Goal: Task Accomplishment & Management: Use online tool/utility

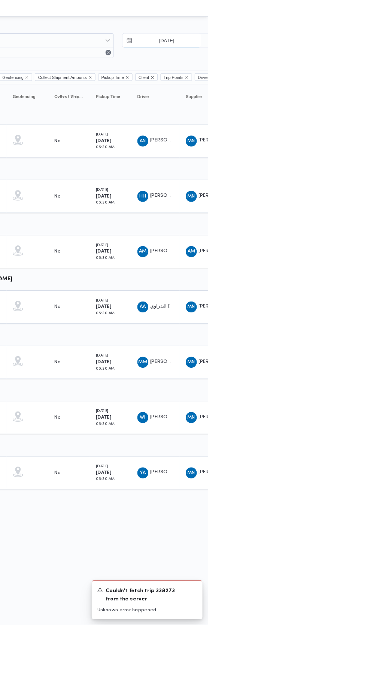
click at [314, 44] on input "[DATE]" at bounding box center [316, 43] width 85 height 15
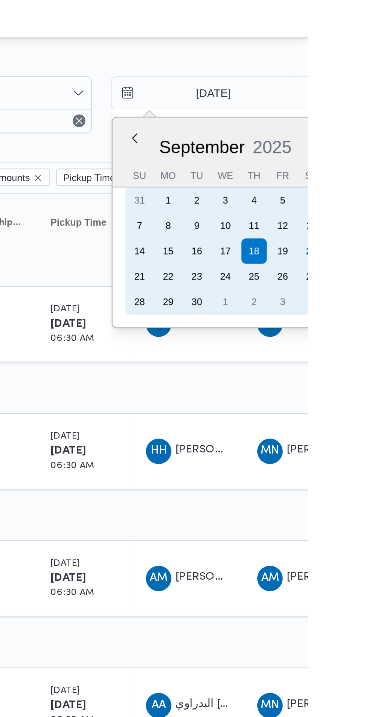
click at [366, 119] on div "20" at bounding box center [368, 118] width 12 height 12
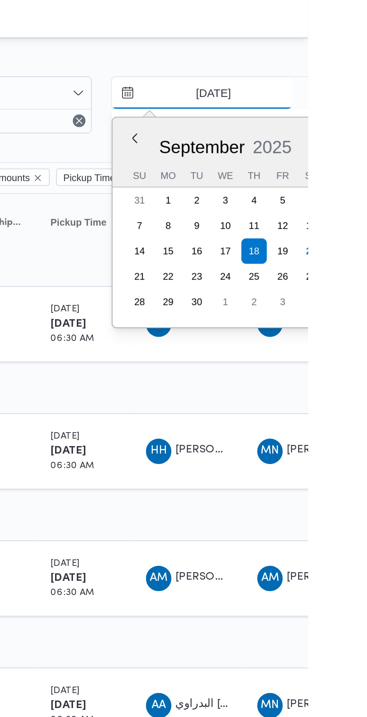
type input "[DATE]"
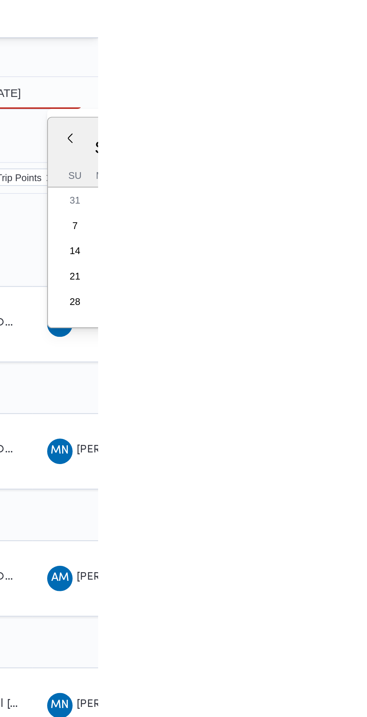
type input "[DATE]"
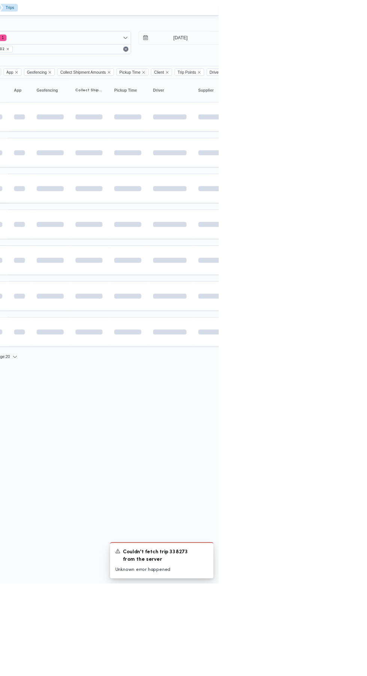
scroll to position [0, 11]
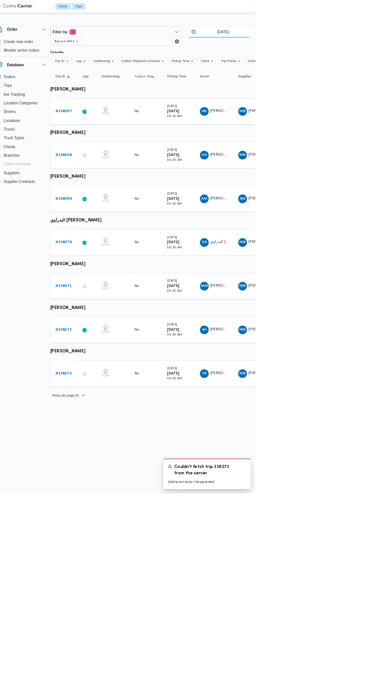
click at [308, 44] on input "[DATE]" at bounding box center [317, 43] width 85 height 15
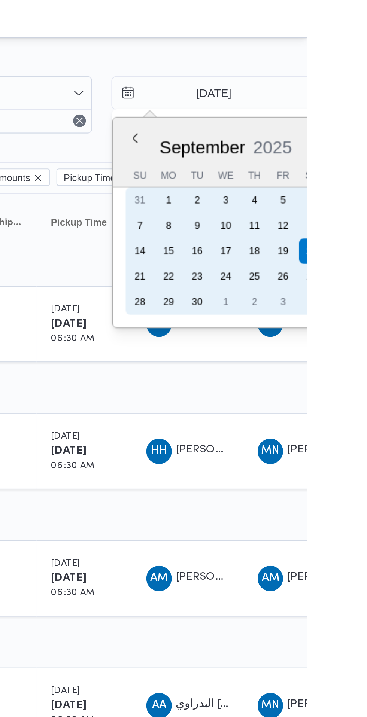
click at [341, 118] on div "18" at bounding box center [342, 118] width 12 height 12
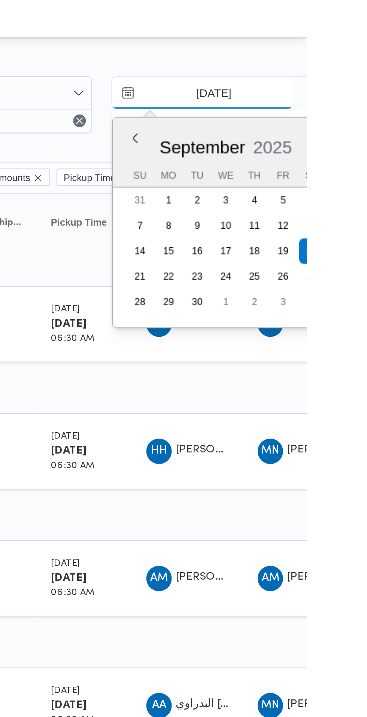
type input "[DATE]"
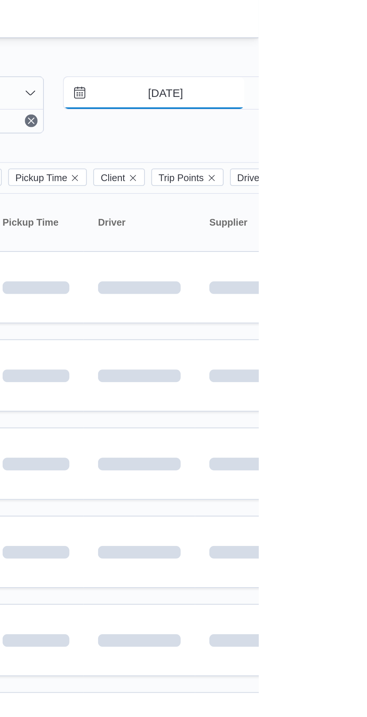
scroll to position [0, 11]
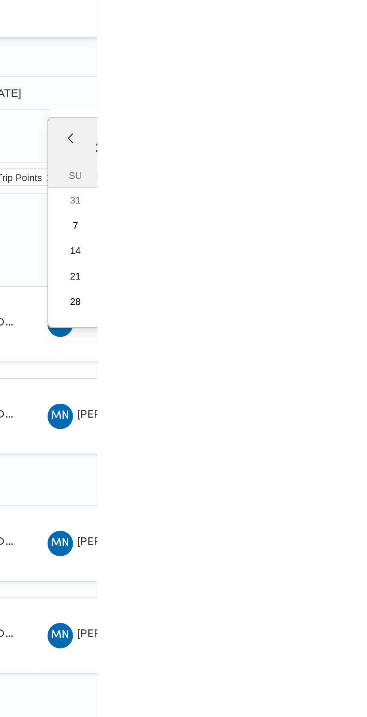
type input "[DATE]"
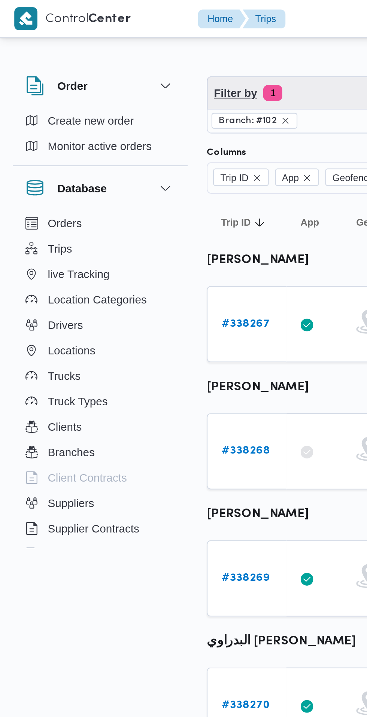
click at [129, 44] on span "1" at bounding box center [128, 43] width 9 height 7
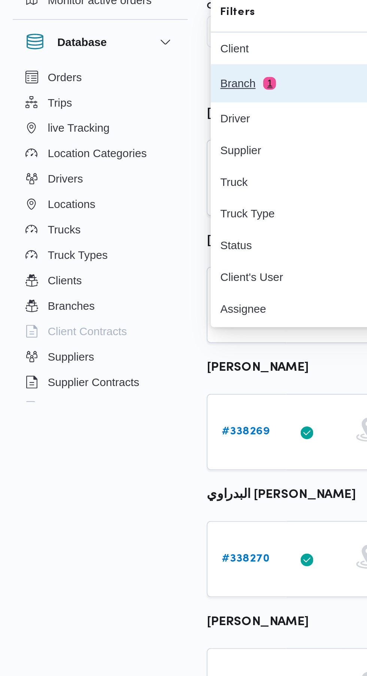
click at [131, 108] on div "Branch 1" at bounding box center [135, 108] width 63 height 6
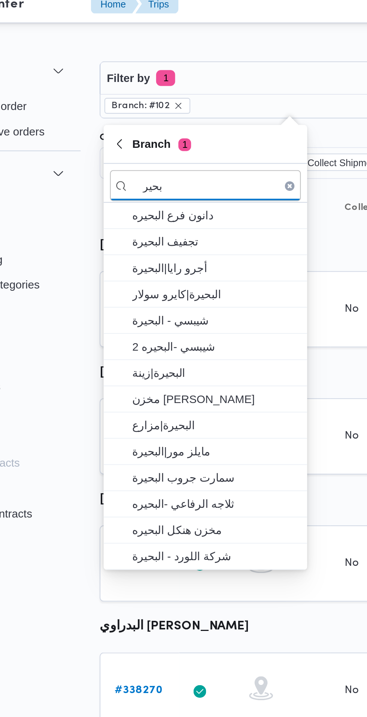
type input "بحير"
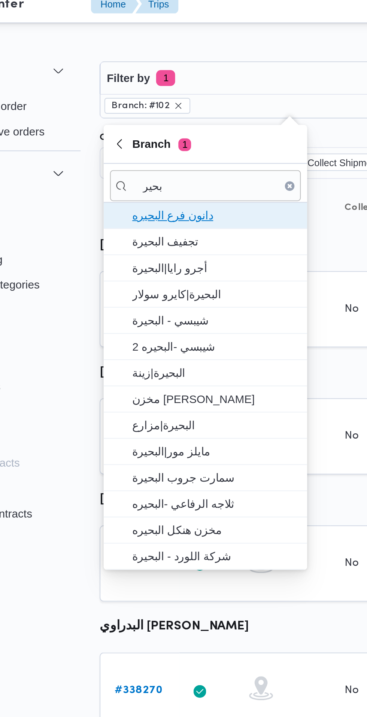
click at [172, 111] on span "دانون فرع البحيره" at bounding box center [152, 108] width 78 height 9
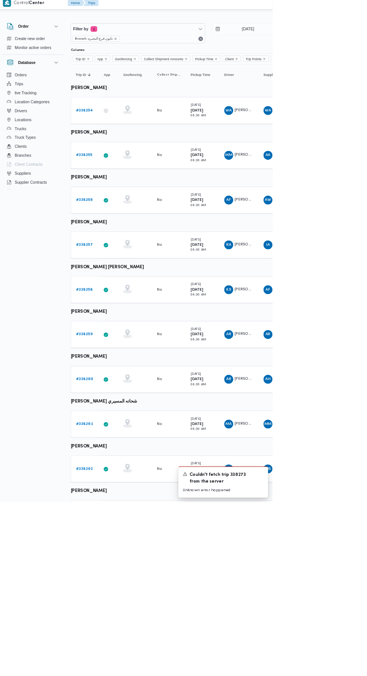
click at [115, 153] on b "# 338254" at bounding box center [115, 152] width 22 height 5
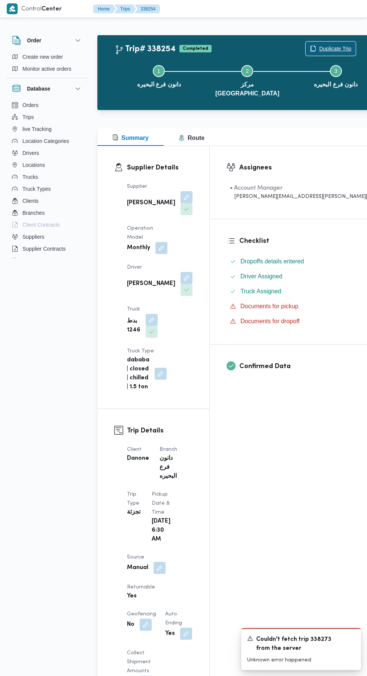
click at [319, 50] on span "Duplicate Trip" at bounding box center [335, 48] width 32 height 9
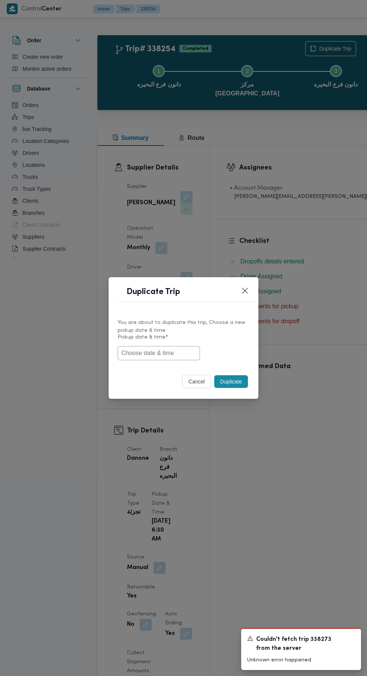
click at [189, 360] on input "text" at bounding box center [158, 353] width 82 height 14
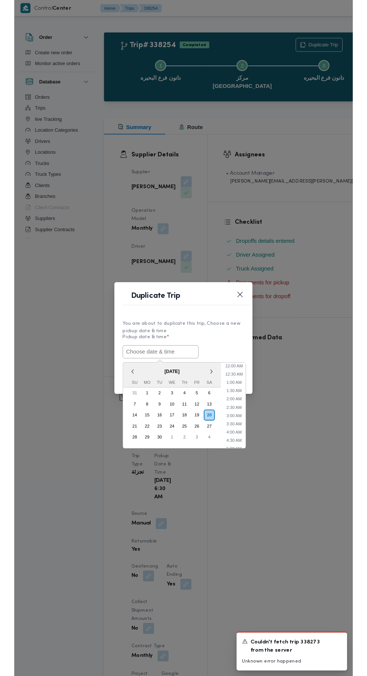
scroll to position [11, 0]
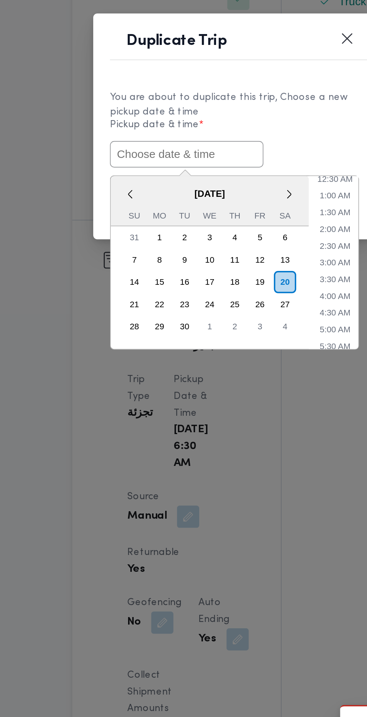
click at [181, 374] on input "text" at bounding box center [158, 373] width 82 height 14
paste input "[DATE] 6:30AM"
type input "[DATE] 6:30AM"
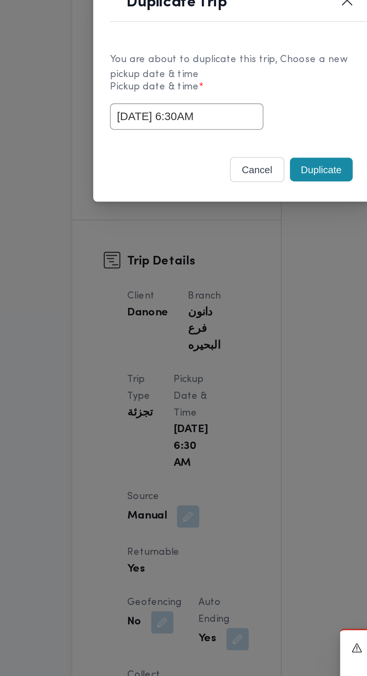
click at [233, 370] on div "cancel Duplicate" at bounding box center [183, 382] width 150 height 31
click at [232, 380] on button "Duplicate" at bounding box center [231, 381] width 34 height 13
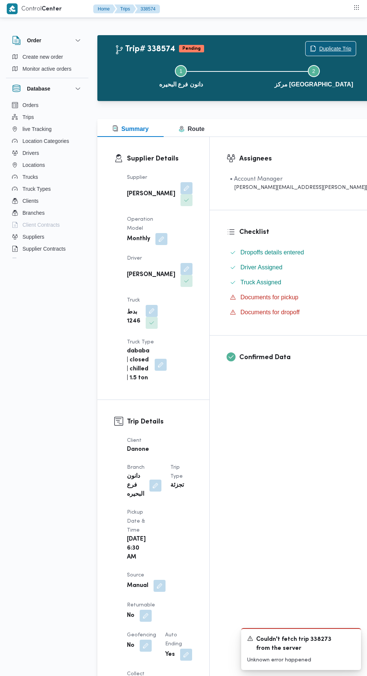
scroll to position [36, 0]
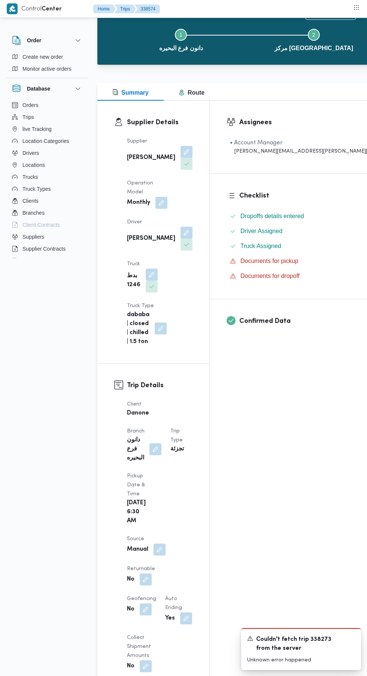
click at [151, 573] on button "button" at bounding box center [146, 579] width 12 height 12
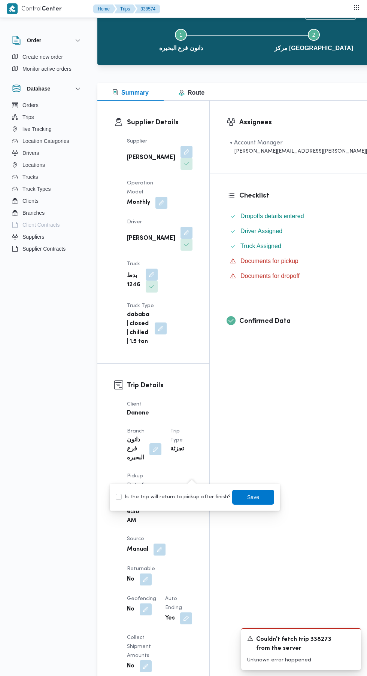
click at [181, 498] on label "Is the trip will return to pickup after finish?" at bounding box center [173, 497] width 115 height 9
checkbox input "true"
click at [260, 498] on span "Save" at bounding box center [253, 497] width 42 height 15
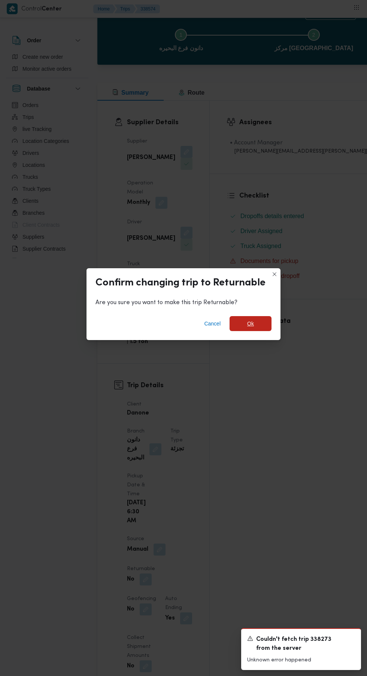
click at [250, 328] on span "Ok" at bounding box center [250, 323] width 7 height 9
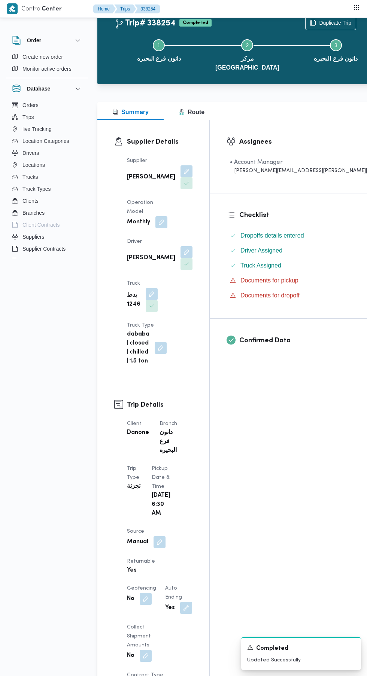
scroll to position [51, 0]
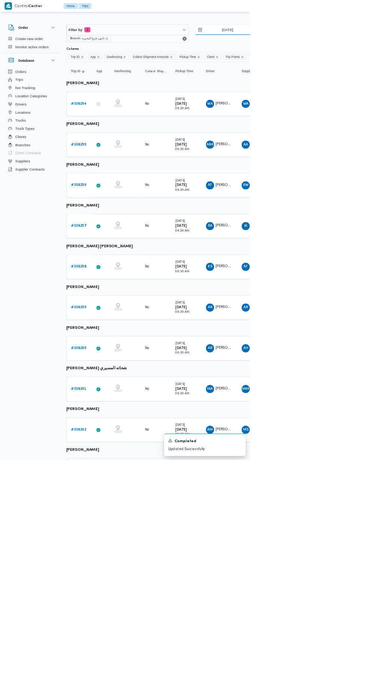
click at [339, 44] on input "[DATE]" at bounding box center [328, 43] width 85 height 15
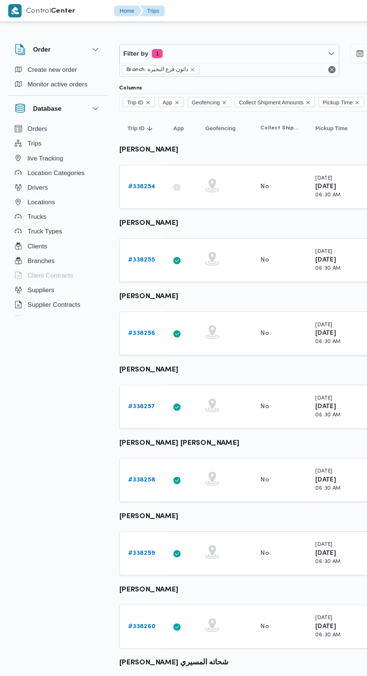
click at [106, 212] on b "# 338255" at bounding box center [115, 212] width 22 height 5
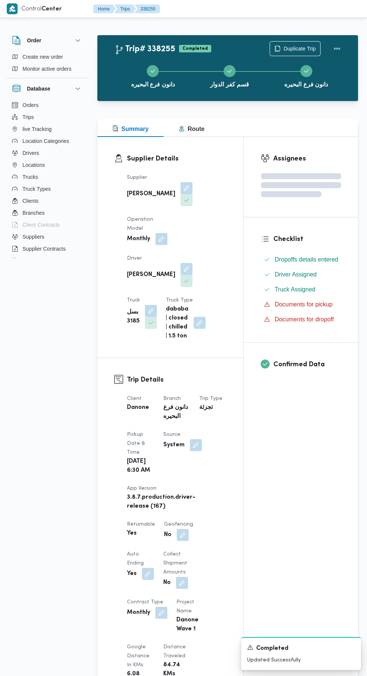
click at [299, 52] on div "دانون فرع البحيره قسم كفر الدوار دانون فرع البحيره" at bounding box center [229, 76] width 239 height 48
click at [294, 48] on span "Duplicate Trip" at bounding box center [299, 48] width 32 height 9
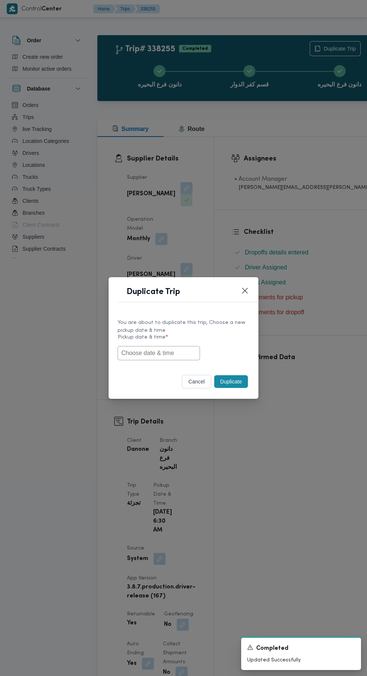
click at [166, 360] on input "text" at bounding box center [158, 353] width 82 height 14
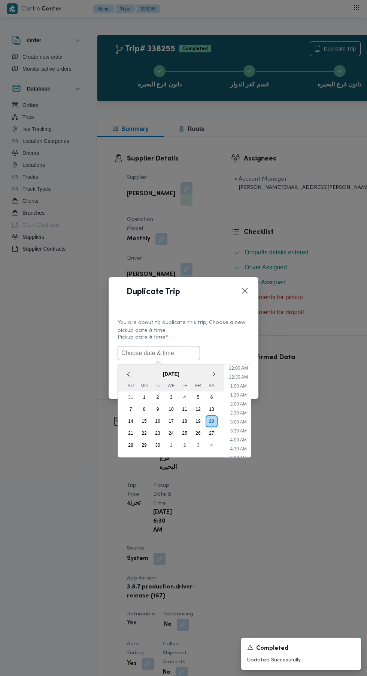
scroll to position [11, 0]
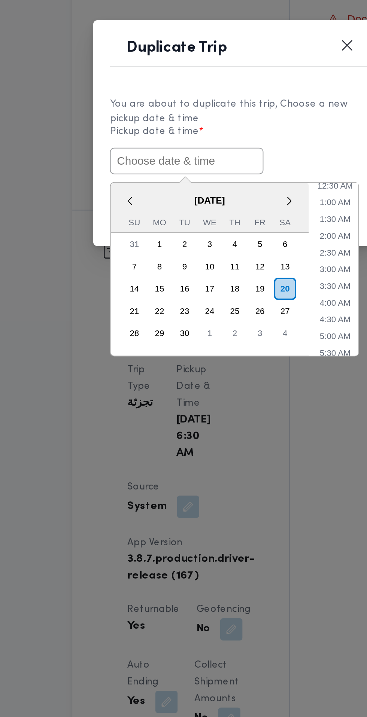
click at [180, 371] on input "text" at bounding box center [158, 373] width 82 height 14
paste input "[DATE] 6:30AM"
type input "[DATE] 6:30AM"
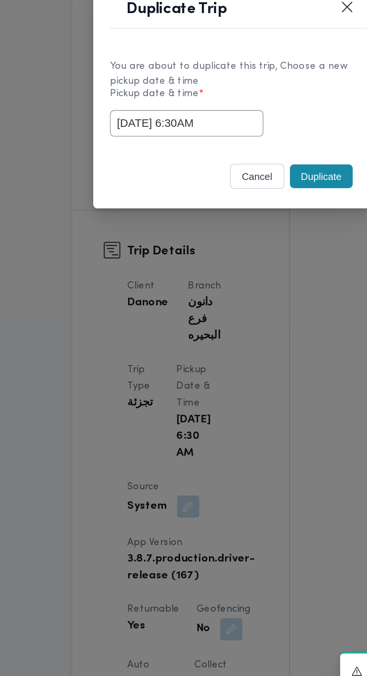
click at [229, 373] on div "cancel Duplicate" at bounding box center [183, 382] width 150 height 31
click at [231, 384] on button "Duplicate" at bounding box center [231, 381] width 34 height 13
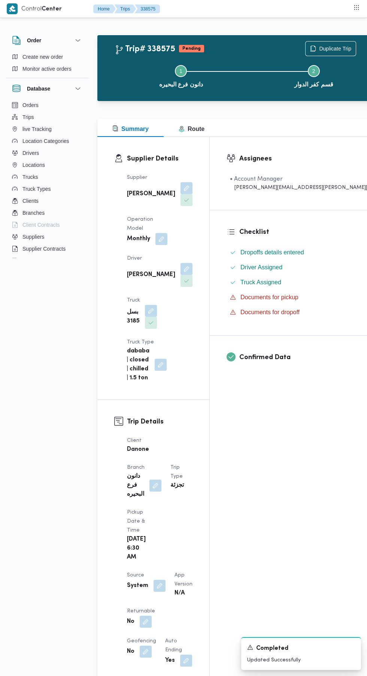
click at [145, 616] on button "button" at bounding box center [146, 622] width 12 height 12
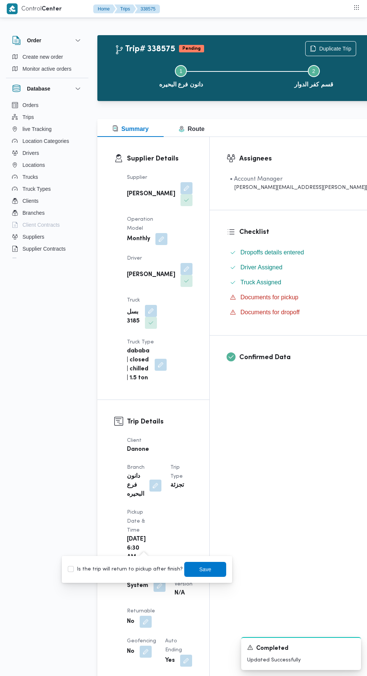
click at [136, 569] on label "Is the trip will return to pickup after finish?" at bounding box center [125, 569] width 115 height 9
checkbox input "true"
click at [199, 569] on span "Save" at bounding box center [205, 569] width 12 height 9
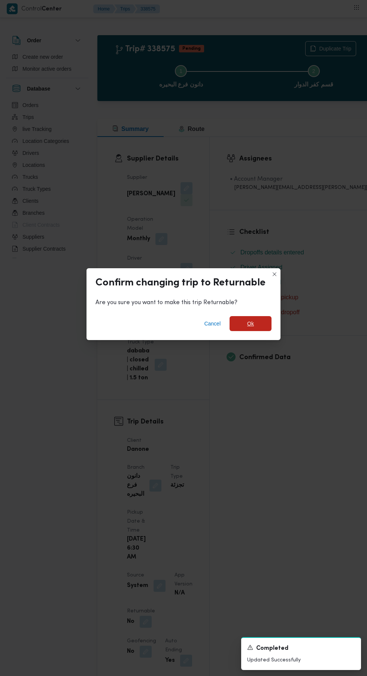
click at [247, 319] on span "Ok" at bounding box center [250, 323] width 7 height 9
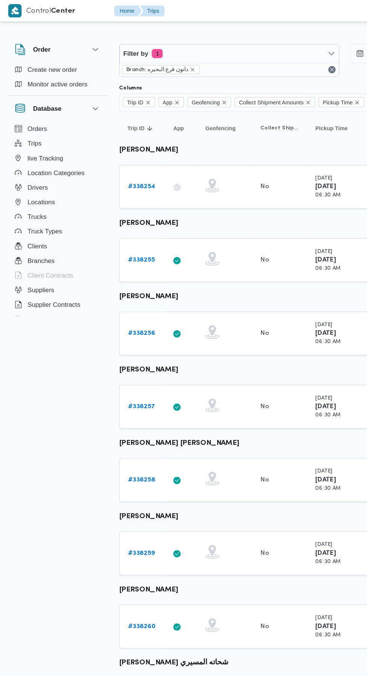
click at [113, 275] on link "# 338256" at bounding box center [115, 272] width 22 height 9
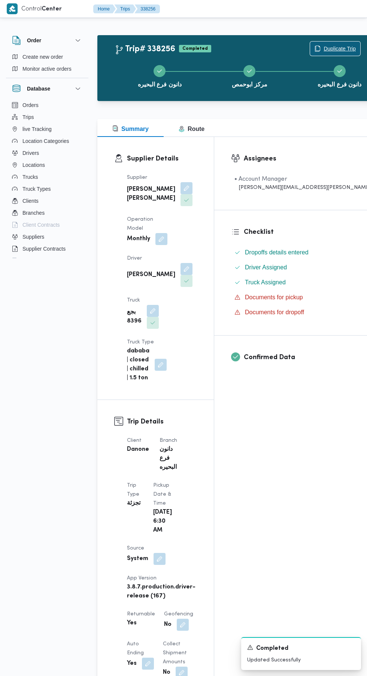
click at [323, 48] on span "Duplicate Trip" at bounding box center [339, 48] width 32 height 9
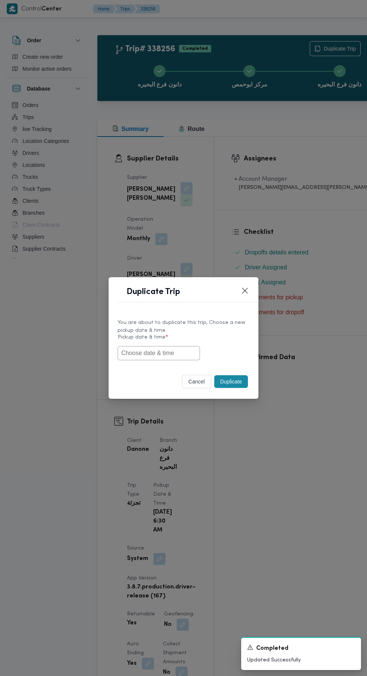
click at [177, 356] on input "text" at bounding box center [158, 353] width 82 height 14
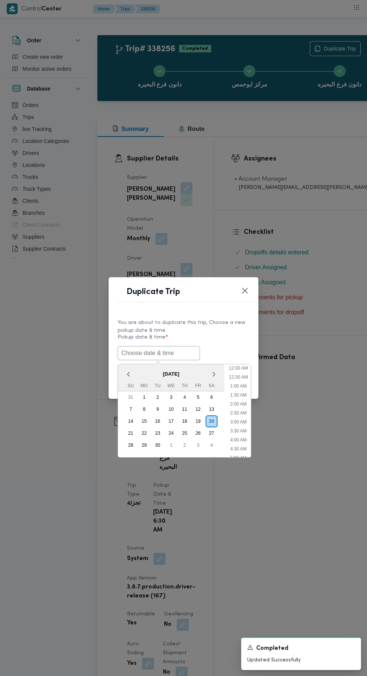
scroll to position [11, 0]
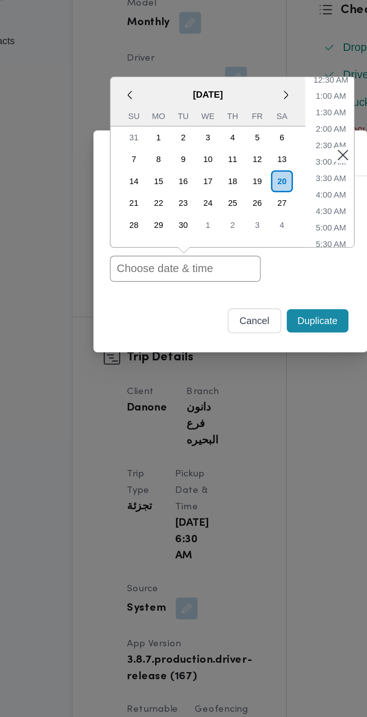
paste input "[DATE] 6:30AM"
type input "[DATE] 6:30AM"
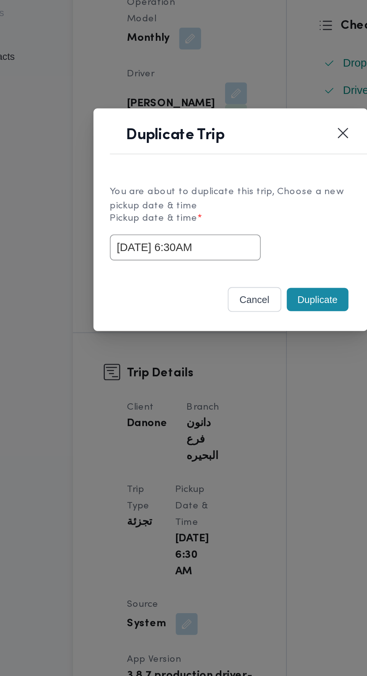
click at [230, 388] on button "Duplicate" at bounding box center [231, 381] width 34 height 13
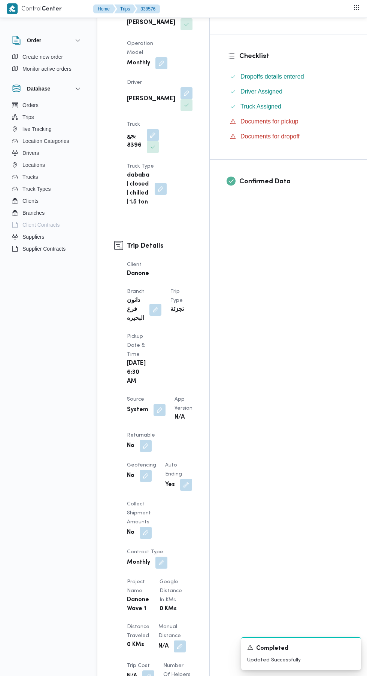
scroll to position [176, 0]
click at [145, 440] on button "button" at bounding box center [146, 446] width 12 height 12
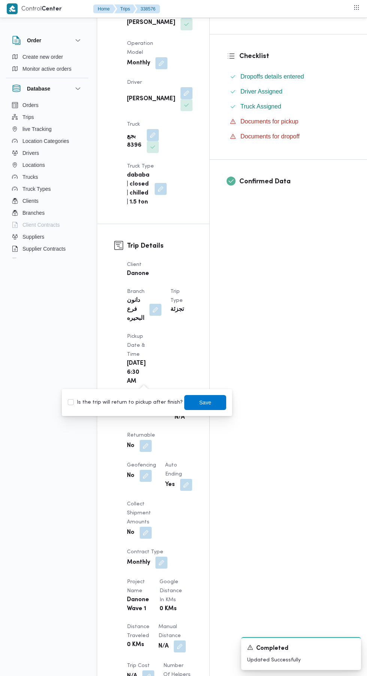
click at [136, 405] on label "Is the trip will return to pickup after finish?" at bounding box center [125, 402] width 115 height 9
checkbox input "true"
click at [204, 399] on span "Save" at bounding box center [205, 402] width 12 height 9
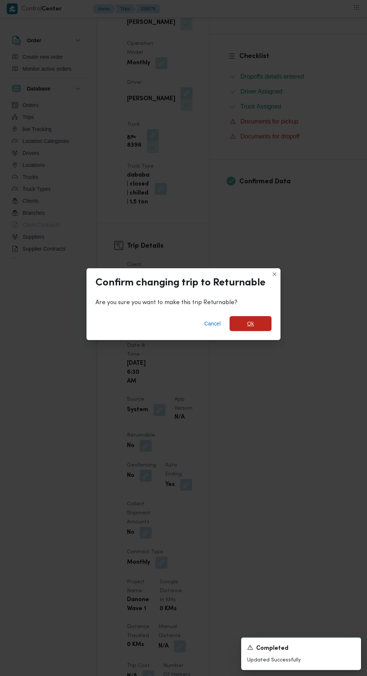
click at [250, 328] on span "Ok" at bounding box center [250, 323] width 7 height 9
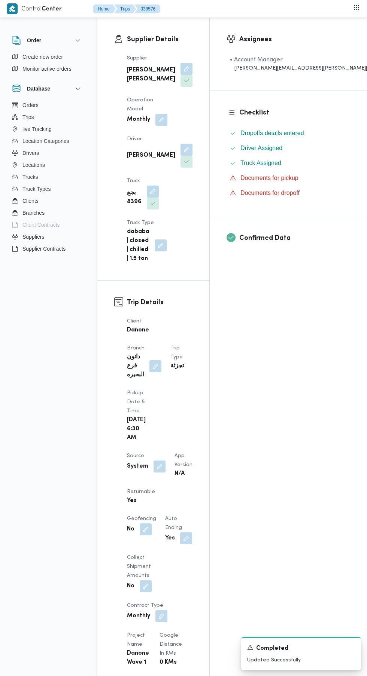
scroll to position [0, 0]
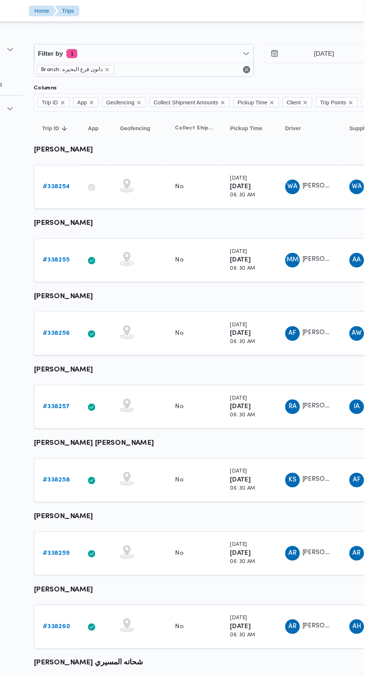
click at [117, 332] on b "# 338257" at bounding box center [115, 332] width 22 height 5
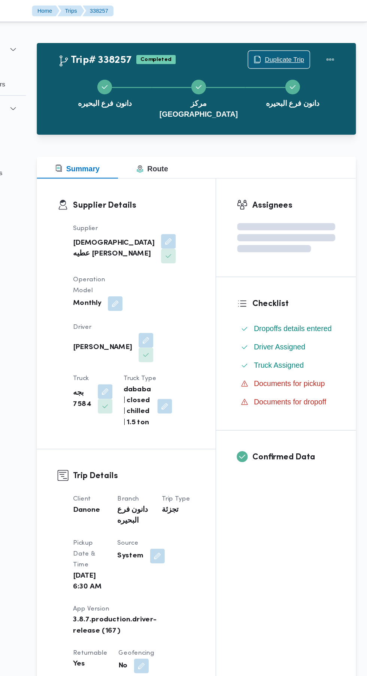
click at [294, 49] on span "Duplicate Trip" at bounding box center [299, 48] width 32 height 9
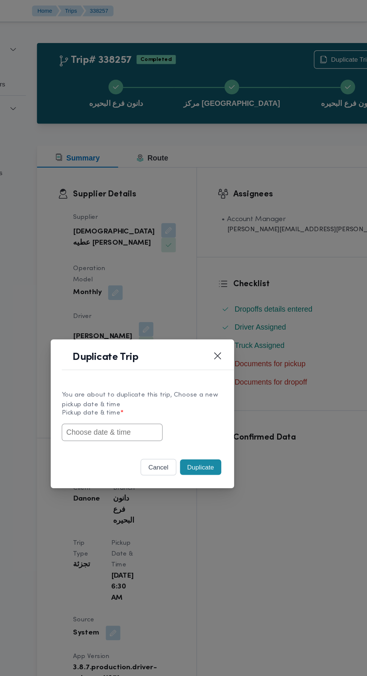
click at [186, 351] on input "text" at bounding box center [158, 353] width 82 height 14
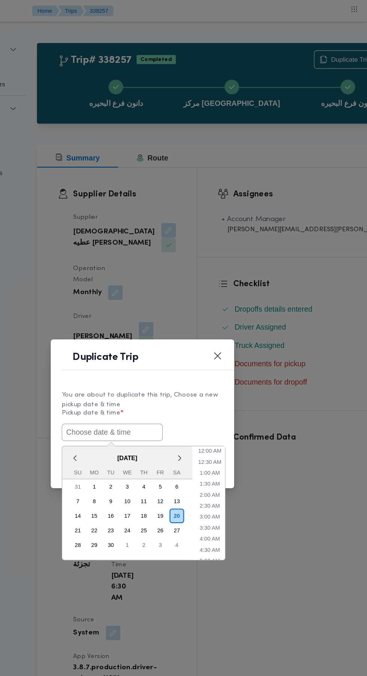
scroll to position [11, 0]
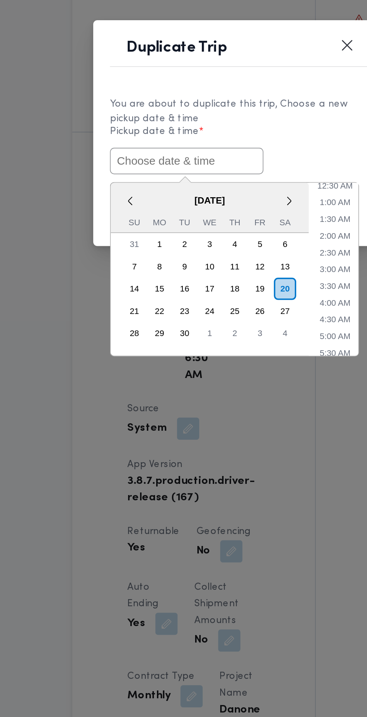
paste input "[DATE] 6:30AM"
type input "[DATE] 6:30AM"
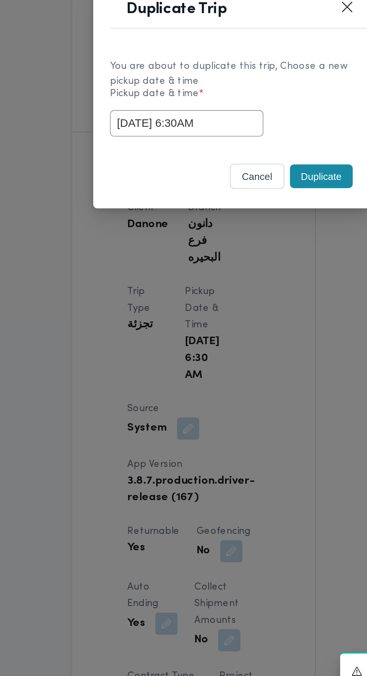
click at [230, 364] on div "You are about to duplicate this trip, Choose a new pickup date & time Pickup da…" at bounding box center [183, 339] width 150 height 56
click at [231, 381] on button "Duplicate" at bounding box center [231, 381] width 34 height 13
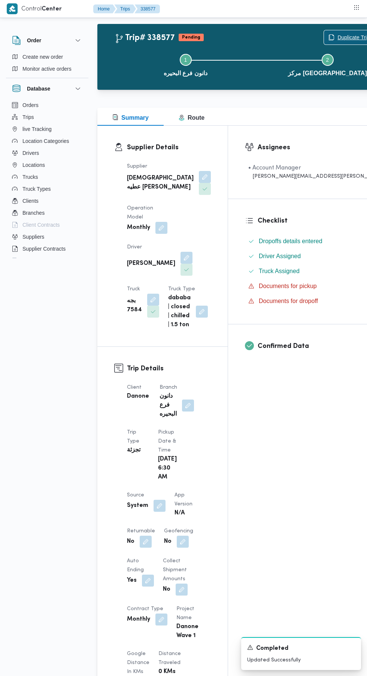
scroll to position [19, 0]
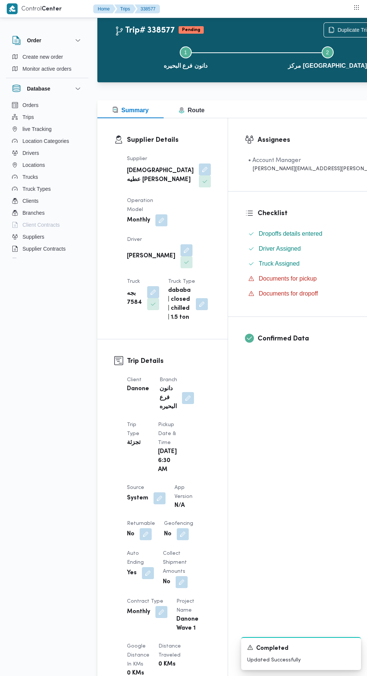
click at [145, 537] on button "button" at bounding box center [146, 534] width 12 height 12
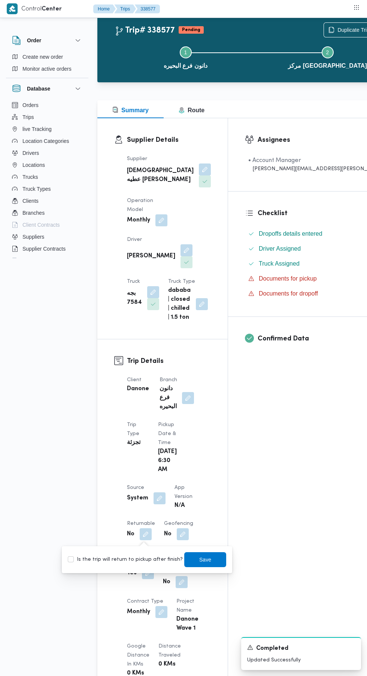
click at [143, 563] on label "Is the trip will return to pickup after finish?" at bounding box center [125, 559] width 115 height 9
checkbox input "true"
click at [202, 563] on span "Save" at bounding box center [205, 559] width 12 height 9
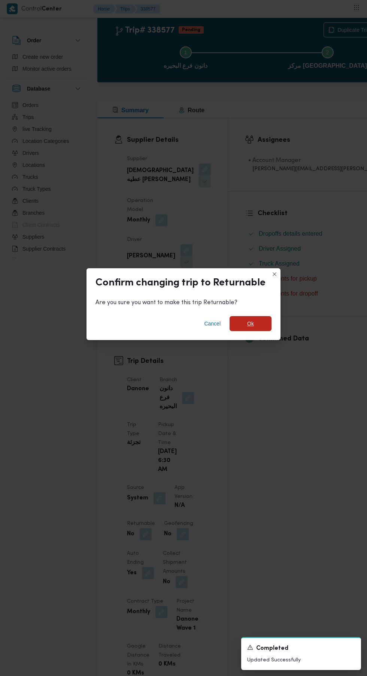
click at [250, 328] on span "Ok" at bounding box center [250, 323] width 7 height 9
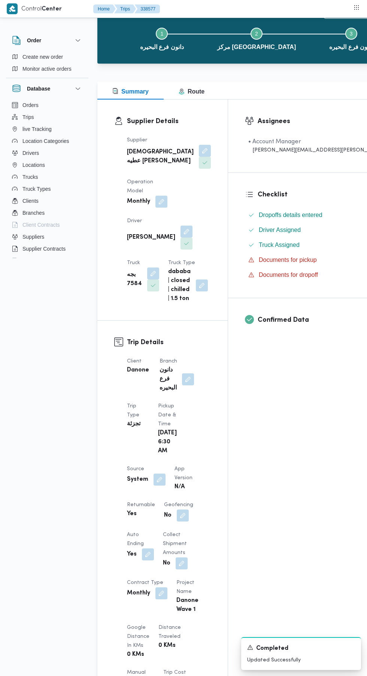
scroll to position [0, 0]
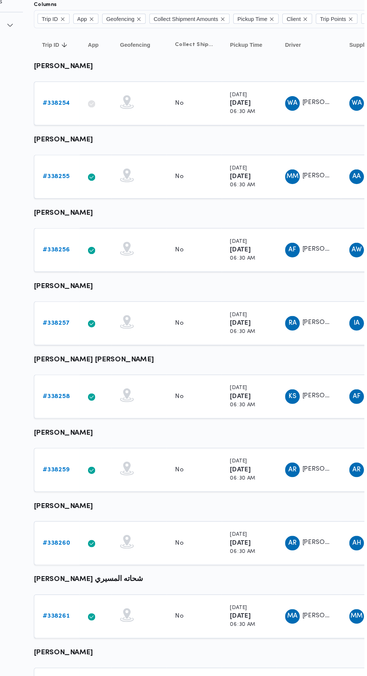
click at [117, 392] on b "# 338258" at bounding box center [115, 391] width 22 height 5
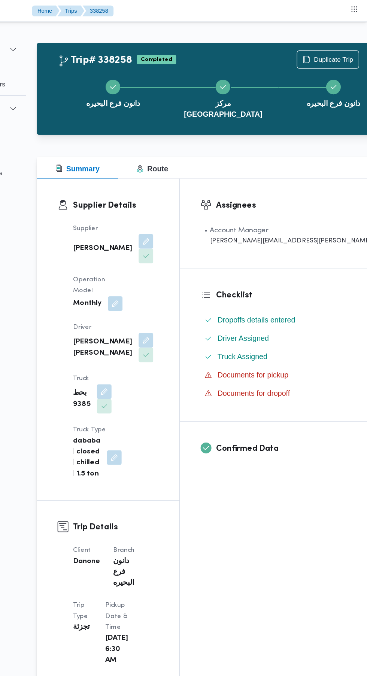
click at [294, 52] on div "دانون فرع البحيره مركز دمنهور دانون فرع البحيره" at bounding box center [249, 80] width 279 height 57
click at [323, 49] on span "Duplicate Trip" at bounding box center [339, 48] width 32 height 9
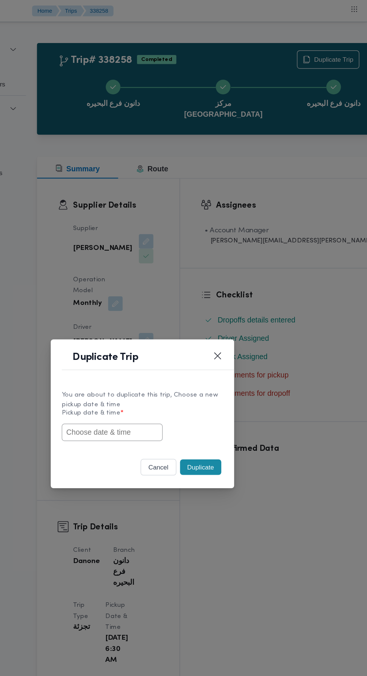
click at [178, 355] on input "text" at bounding box center [158, 353] width 82 height 14
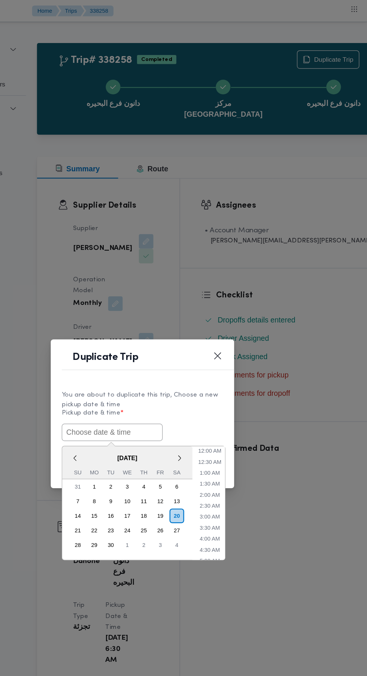
scroll to position [11, 0]
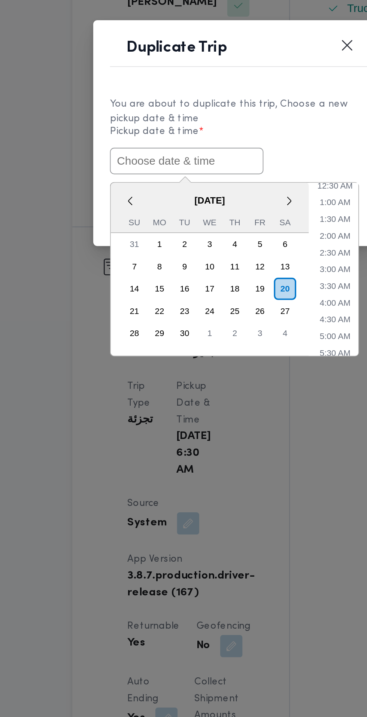
click at [188, 373] on input "text" at bounding box center [158, 373] width 82 height 14
paste input "[DATE] 6:30AM"
type input "[DATE] 6:30AM"
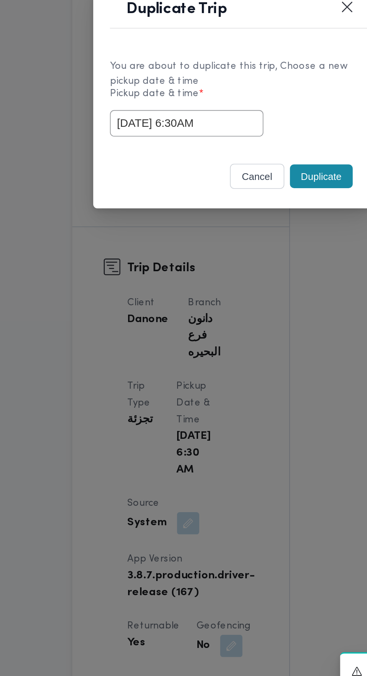
click at [229, 367] on div "cancel Duplicate" at bounding box center [183, 382] width 150 height 31
click at [231, 381] on button "Duplicate" at bounding box center [231, 381] width 34 height 13
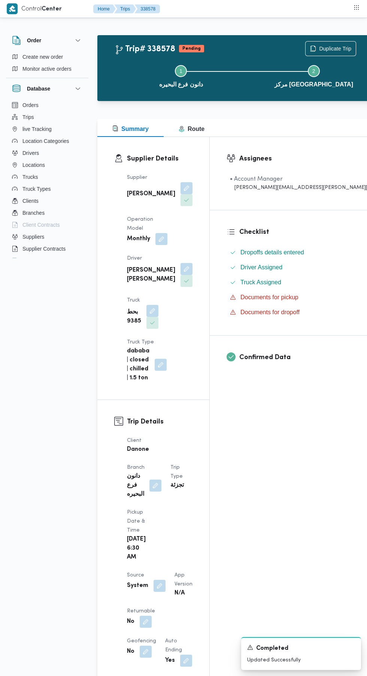
click at [145, 616] on button "button" at bounding box center [146, 622] width 12 height 12
click at [136, 591] on label "Is the trip will return to pickup after finish?" at bounding box center [125, 587] width 115 height 9
checkbox input "true"
click at [199, 587] on span "Save" at bounding box center [205, 587] width 12 height 9
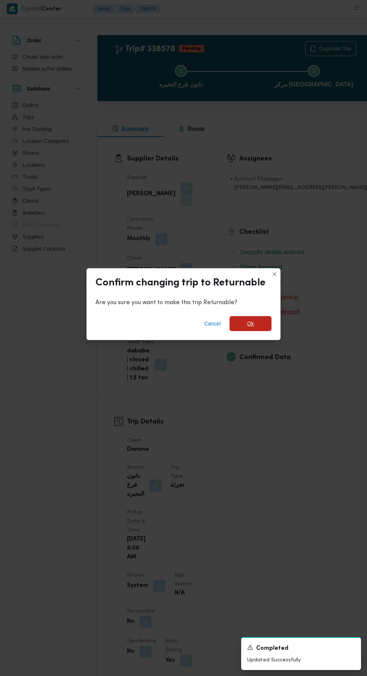
click at [263, 321] on span "Ok" at bounding box center [250, 323] width 42 height 15
